Goal: Task Accomplishment & Management: Use online tool/utility

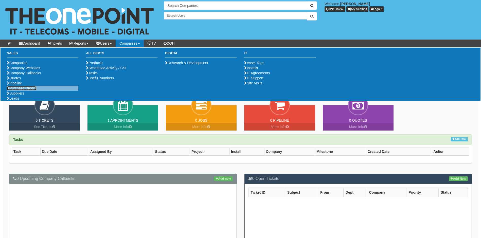
click at [14, 90] on link "Purchase Orders" at bounding box center [21, 88] width 29 height 4
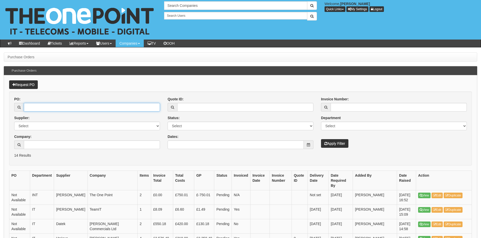
click at [56, 106] on input "PO:" at bounding box center [92, 107] width 136 height 9
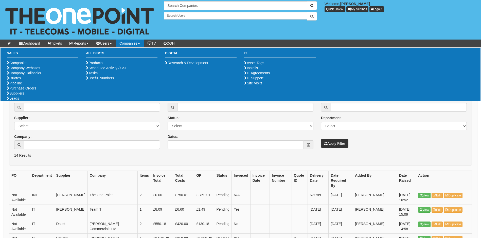
click at [65, 160] on form "PO: Supplier: Select 123 REG.co.uk 1Password 3 4Gon AA Jones Electric Ltd Abzor…" at bounding box center [240, 128] width 462 height 74
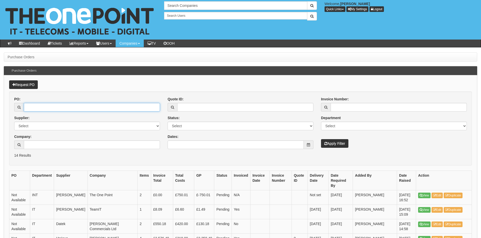
click at [70, 104] on input "PO:" at bounding box center [92, 107] width 136 height 9
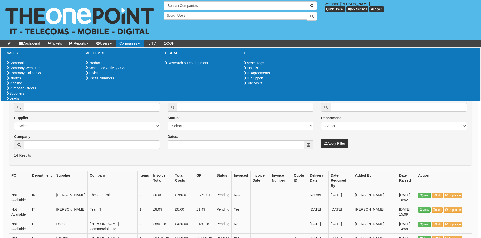
click at [82, 163] on form "PO: Supplier: Select 123 REG.co.uk 1Password 3 4Gon AA Jones Electric Ltd Abzor…" at bounding box center [240, 128] width 462 height 74
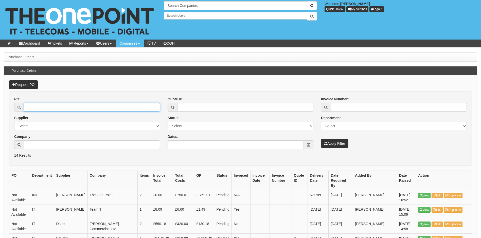
click at [77, 108] on input "PO:" at bounding box center [92, 107] width 136 height 9
paste input "189525"
type input "189525"
click at [321, 139] on button "Apply Filter" at bounding box center [334, 143] width 27 height 9
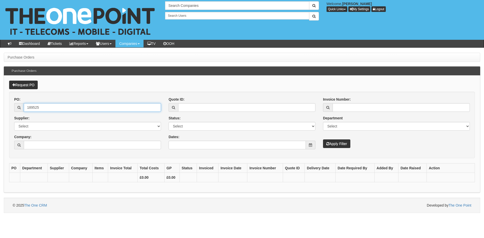
drag, startPoint x: 48, startPoint y: 105, endPoint x: 12, endPoint y: 104, distance: 35.7
click at [12, 104] on div "PO: 189525 Supplier: Select 123 REG.co.uk 1Password 3 4Gon AA Jones Electric Lt…" at bounding box center [87, 125] width 155 height 56
type input "19762"
click at [323, 139] on button "Apply Filter" at bounding box center [336, 143] width 27 height 9
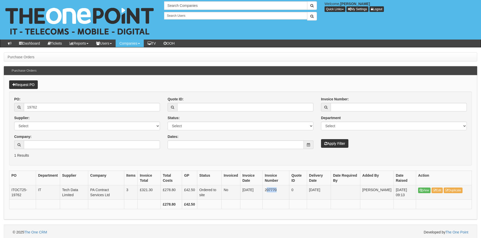
drag, startPoint x: 270, startPoint y: 189, endPoint x: 281, endPoint y: 189, distance: 11.7
click at [281, 189] on td "207770" at bounding box center [275, 192] width 27 height 14
drag, startPoint x: 281, startPoint y: 189, endPoint x: 269, endPoint y: 189, distance: 12.9
click at [269, 189] on td "207770" at bounding box center [275, 192] width 27 height 14
drag, startPoint x: 270, startPoint y: 190, endPoint x: 282, endPoint y: 189, distance: 12.4
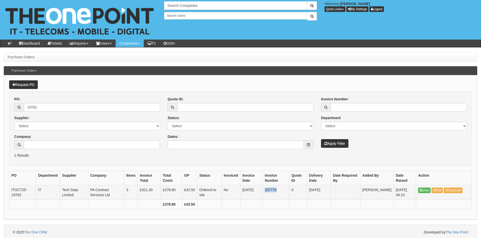
click at [282, 189] on td "207770" at bounding box center [275, 192] width 27 height 14
copy td "207770"
click at [50, 106] on input "19762" at bounding box center [92, 107] width 136 height 9
type input "19751"
click at [321, 139] on button "Apply Filter" at bounding box center [334, 143] width 27 height 9
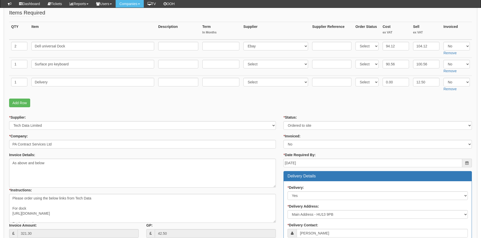
scroll to position [76, 0]
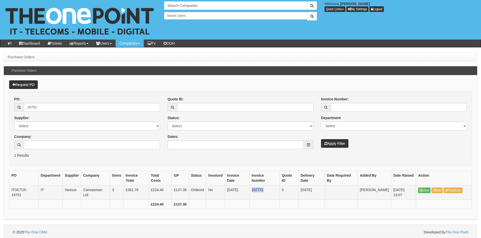
drag, startPoint x: 253, startPoint y: 191, endPoint x: 268, endPoint y: 189, distance: 15.6
click at [268, 189] on td "207772" at bounding box center [264, 192] width 30 height 14
copy td "207772"
drag, startPoint x: 47, startPoint y: 106, endPoint x: 21, endPoint y: 106, distance: 25.3
click at [21, 106] on div "19751" at bounding box center [87, 107] width 146 height 9
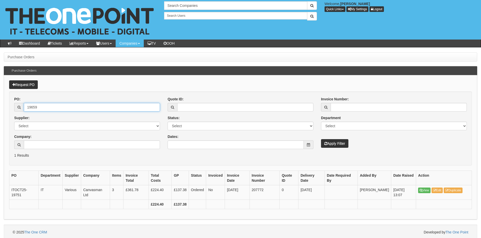
type input "19659"
click at [321, 139] on button "Apply Filter" at bounding box center [334, 143] width 27 height 9
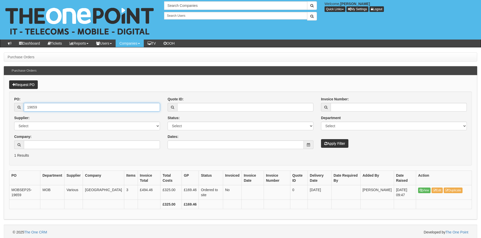
click at [48, 109] on input "19659" at bounding box center [92, 107] width 136 height 9
type input "19761"
click at [321, 139] on button "Apply Filter" at bounding box center [334, 143] width 27 height 9
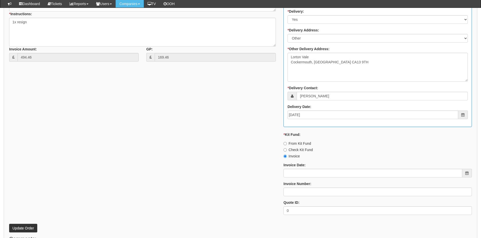
scroll to position [152, 0]
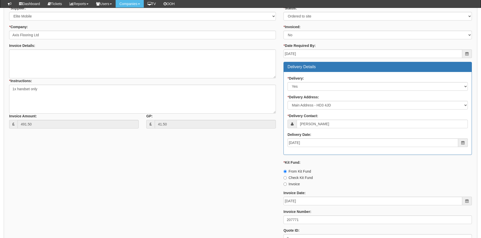
scroll to position [177, 0]
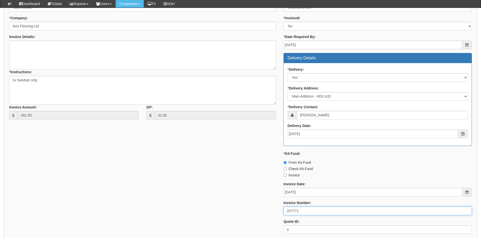
drag, startPoint x: 299, startPoint y: 211, endPoint x: 265, endPoint y: 211, distance: 33.7
click at [265, 211] on div "* Supplier: Select 123 [DOMAIN_NAME] 1Password 3 4Gon [PERSON_NAME] Electric Lt…" at bounding box center [240, 117] width 470 height 241
